Goal: Check status: Check status

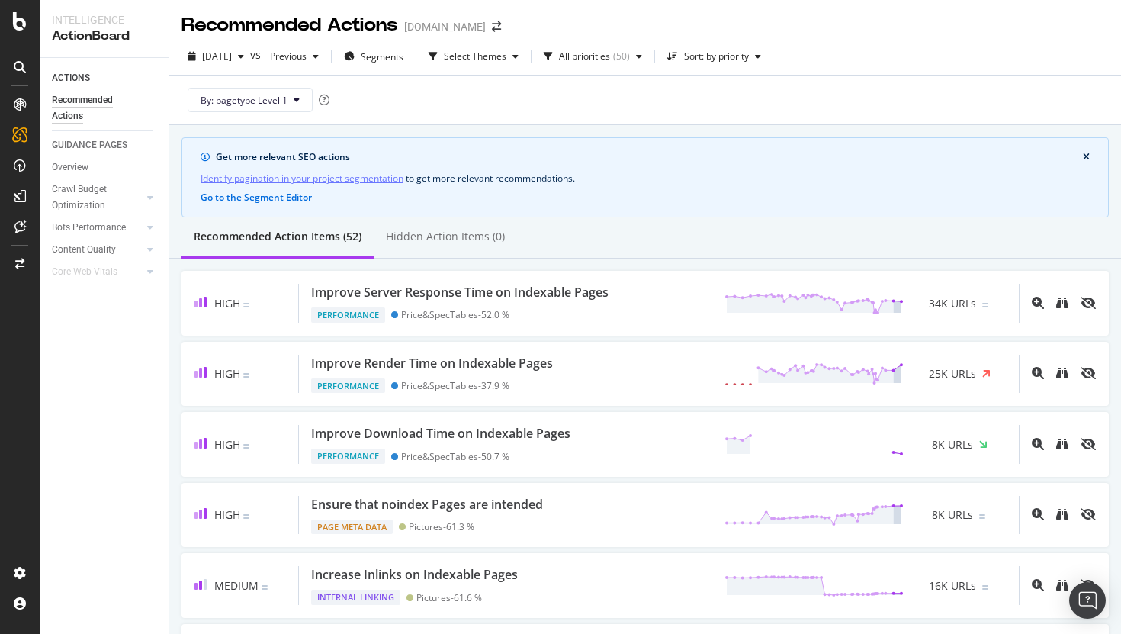
click at [11, 61] on div at bounding box center [20, 67] width 24 height 24
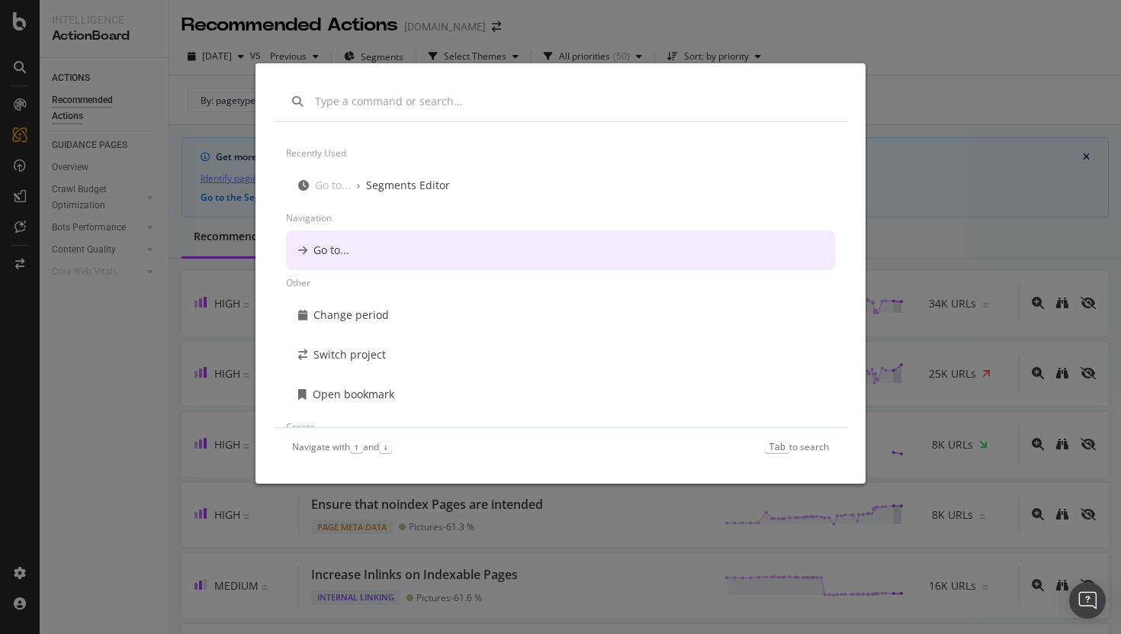
click at [1, 28] on div "Recently used Go to... › Segments Editor Navigation Go to... Other Change perio…" at bounding box center [560, 317] width 1121 height 634
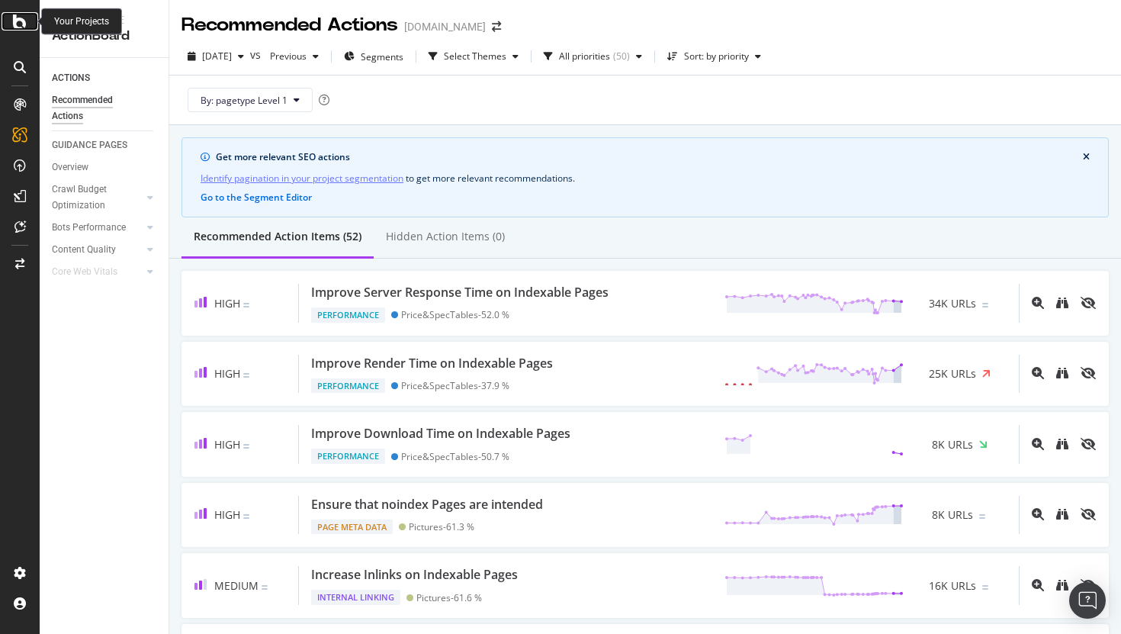
click at [18, 24] on icon at bounding box center [20, 21] width 14 height 18
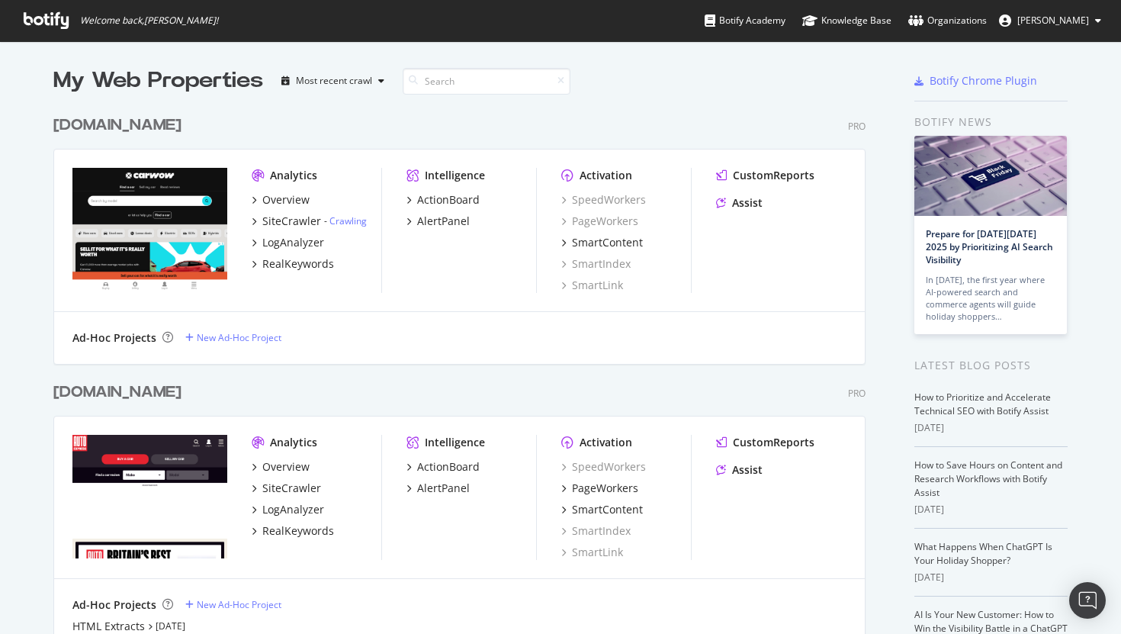
scroll to position [135, 0]
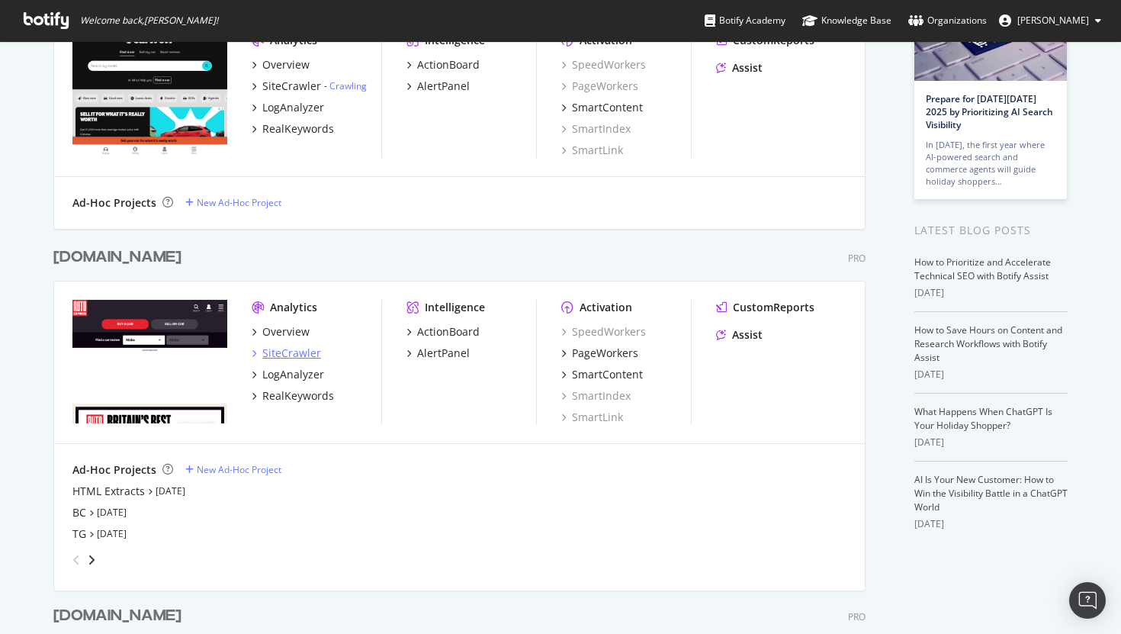
click at [294, 355] on div "SiteCrawler" at bounding box center [291, 353] width 59 height 15
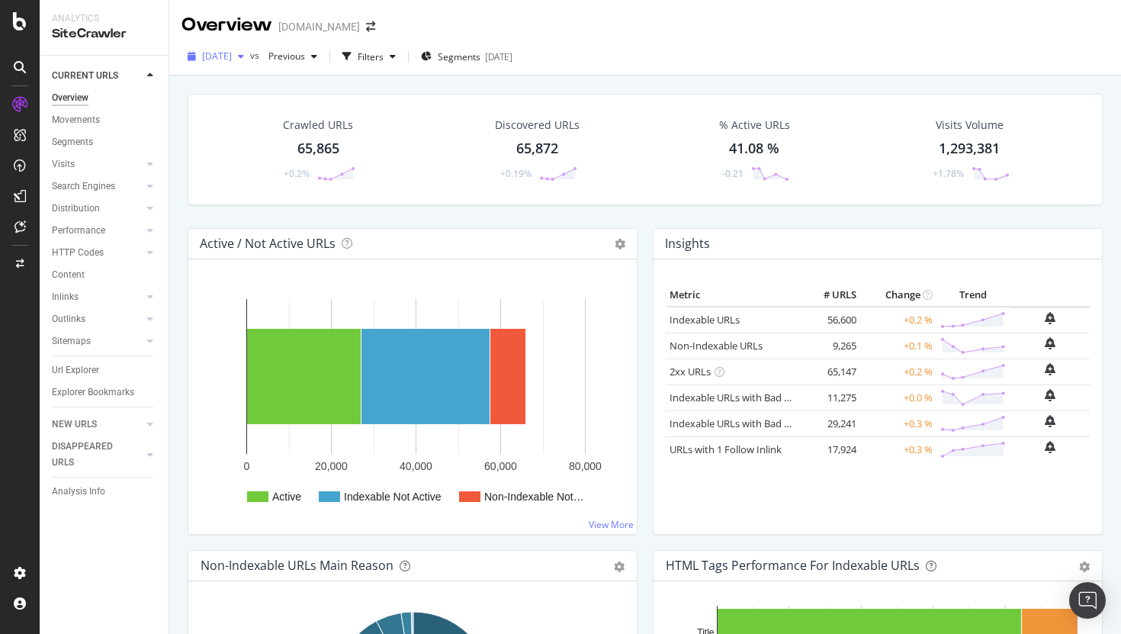
click at [232, 56] on span "[DATE]" at bounding box center [217, 56] width 30 height 13
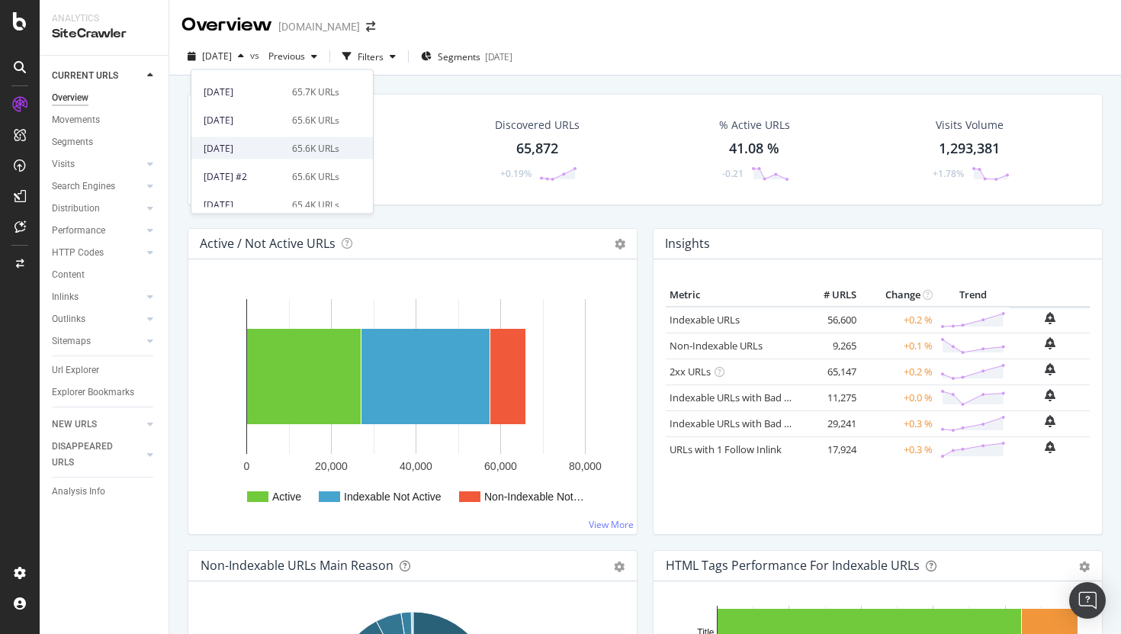
scroll to position [49, 0]
click at [320, 135] on div "[DATE] 65.6K URLs" at bounding box center [282, 144] width 182 height 28
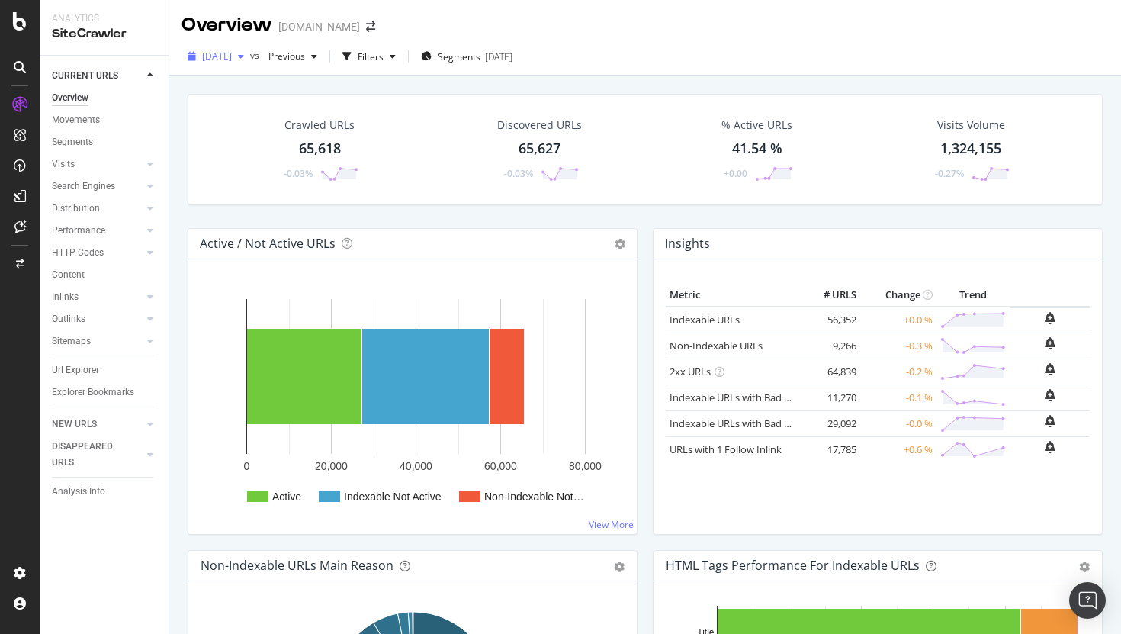
click at [246, 49] on div "[DATE]" at bounding box center [216, 56] width 69 height 23
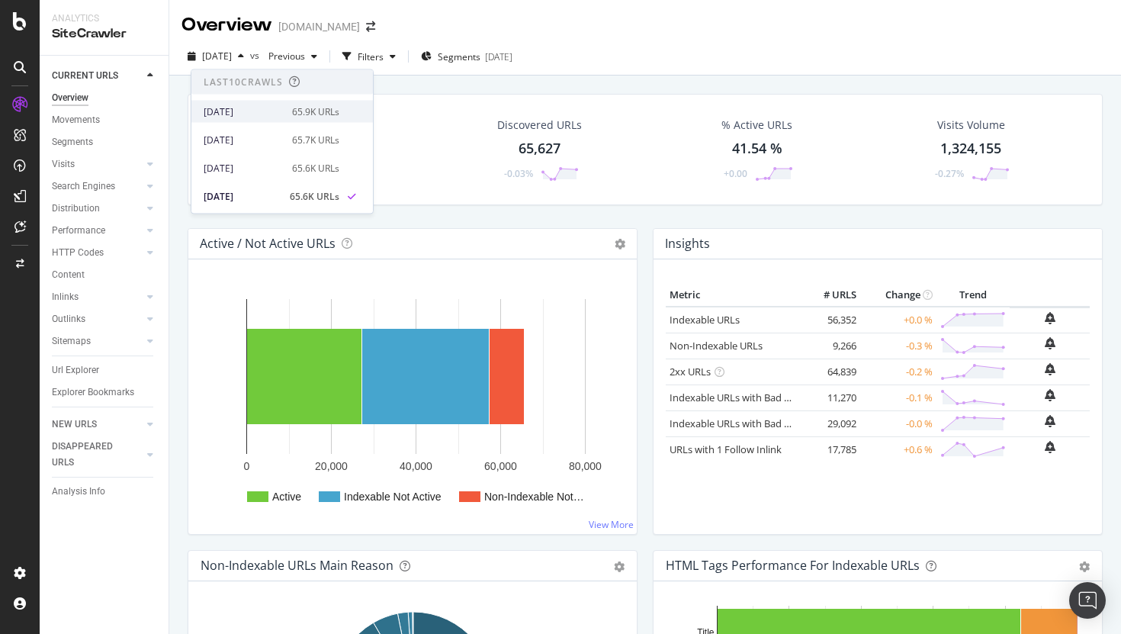
click at [261, 117] on div "[DATE]" at bounding box center [243, 111] width 79 height 14
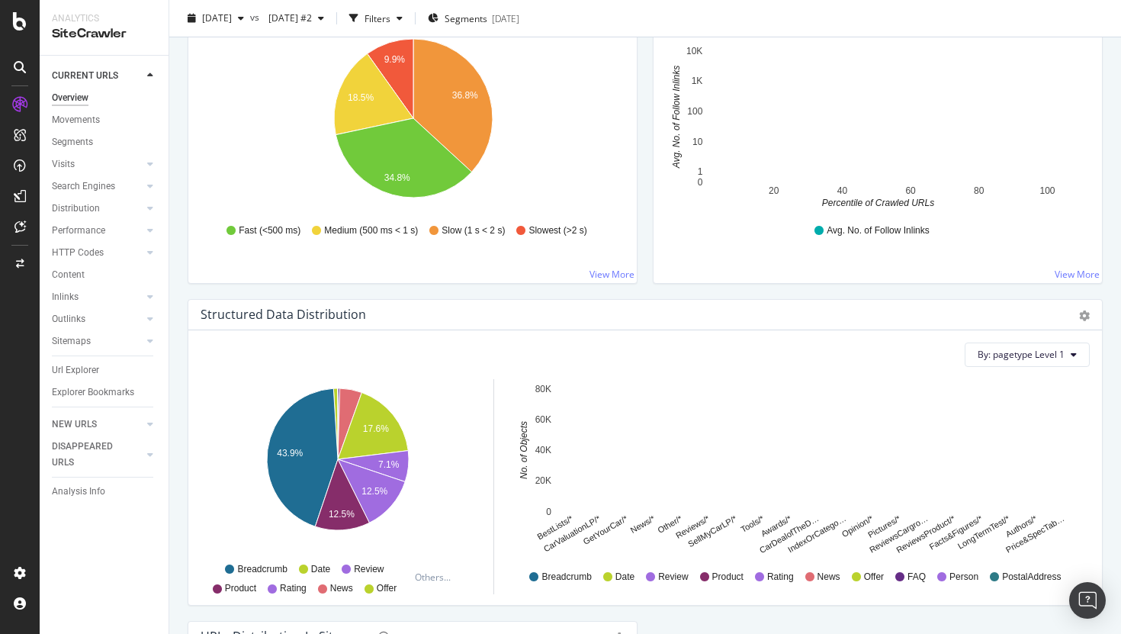
scroll to position [1581, 0]
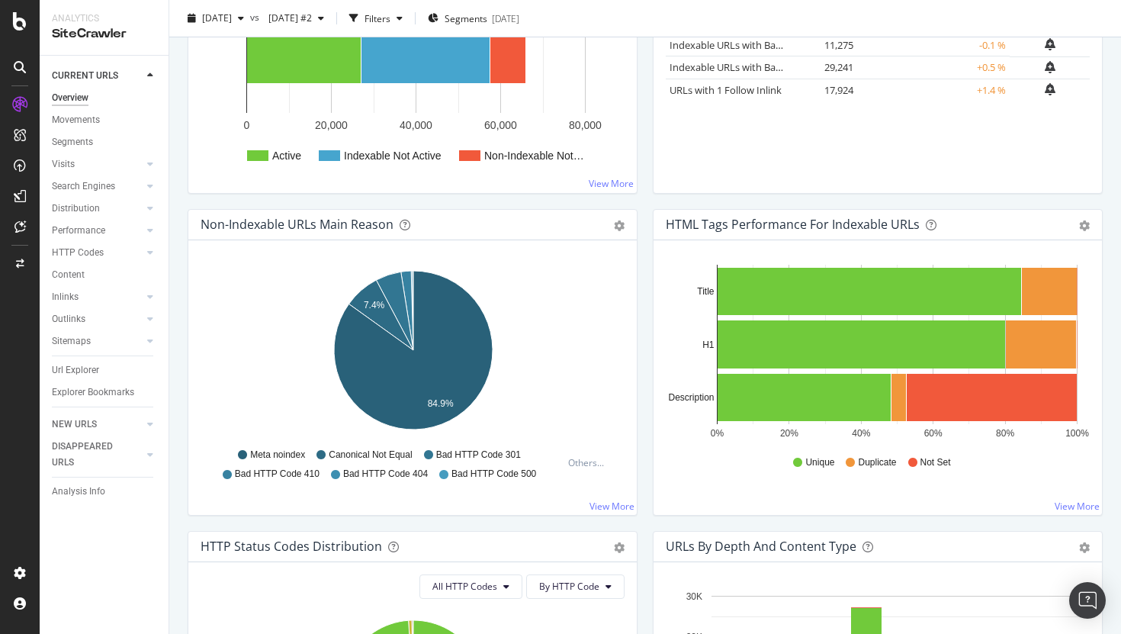
scroll to position [0, 0]
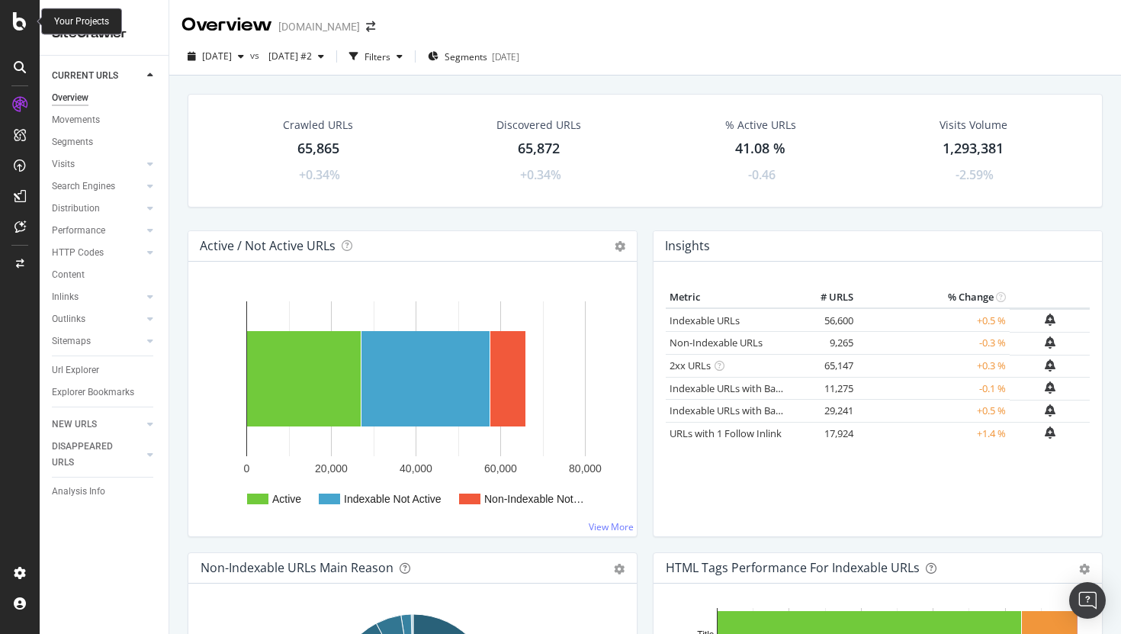
click at [18, 19] on icon at bounding box center [20, 21] width 14 height 18
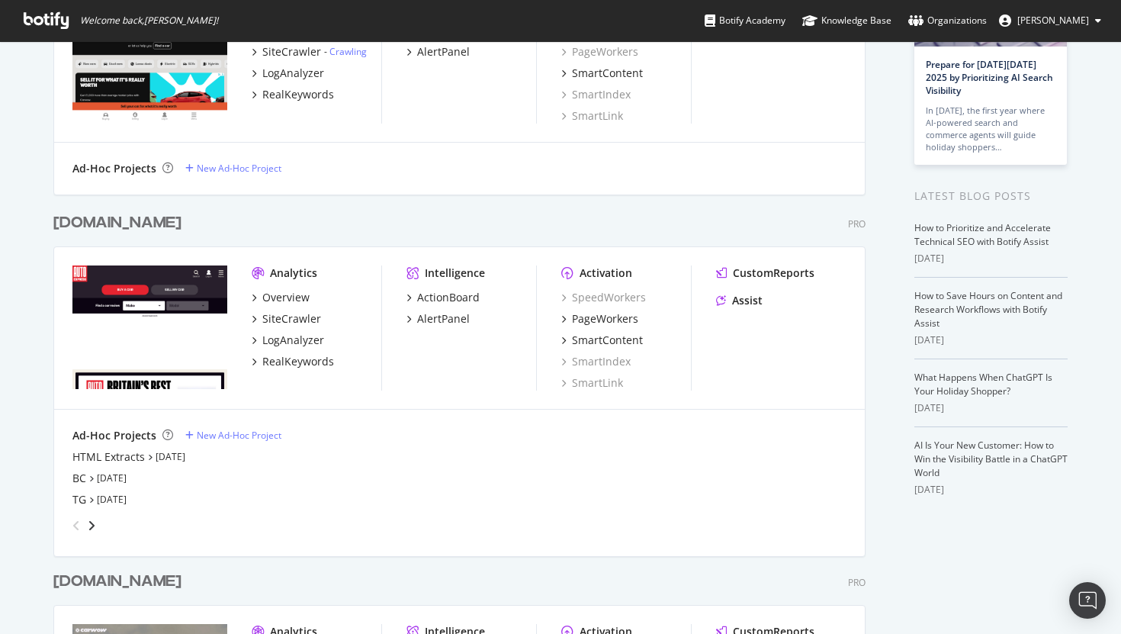
scroll to position [203, 0]
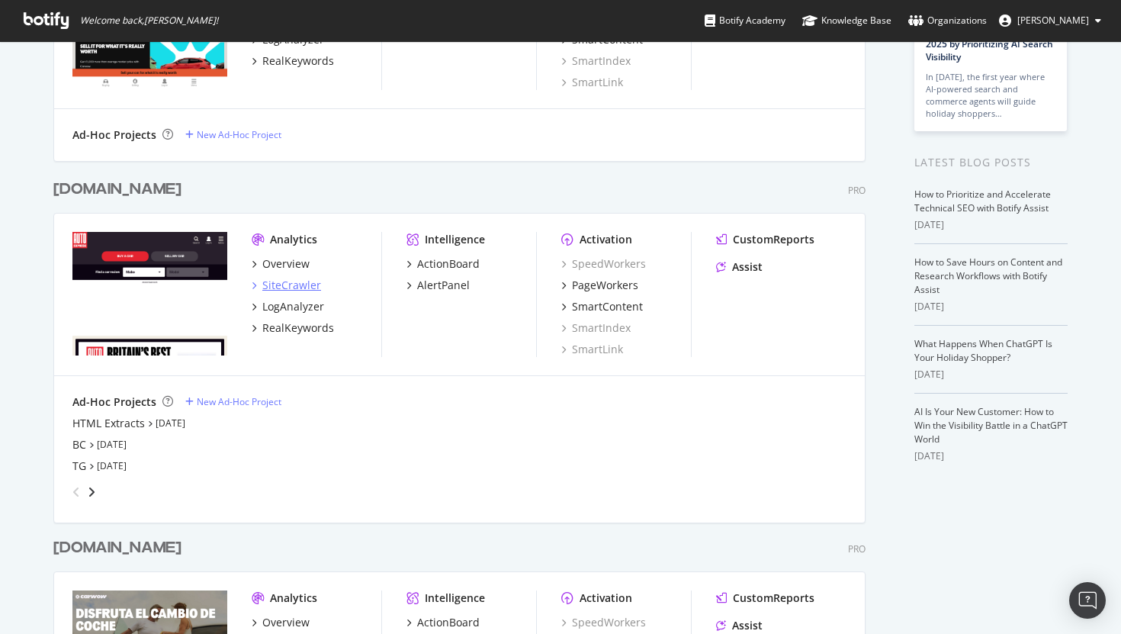
click at [296, 282] on div "SiteCrawler" at bounding box center [291, 285] width 59 height 15
